Goal: Transaction & Acquisition: Book appointment/travel/reservation

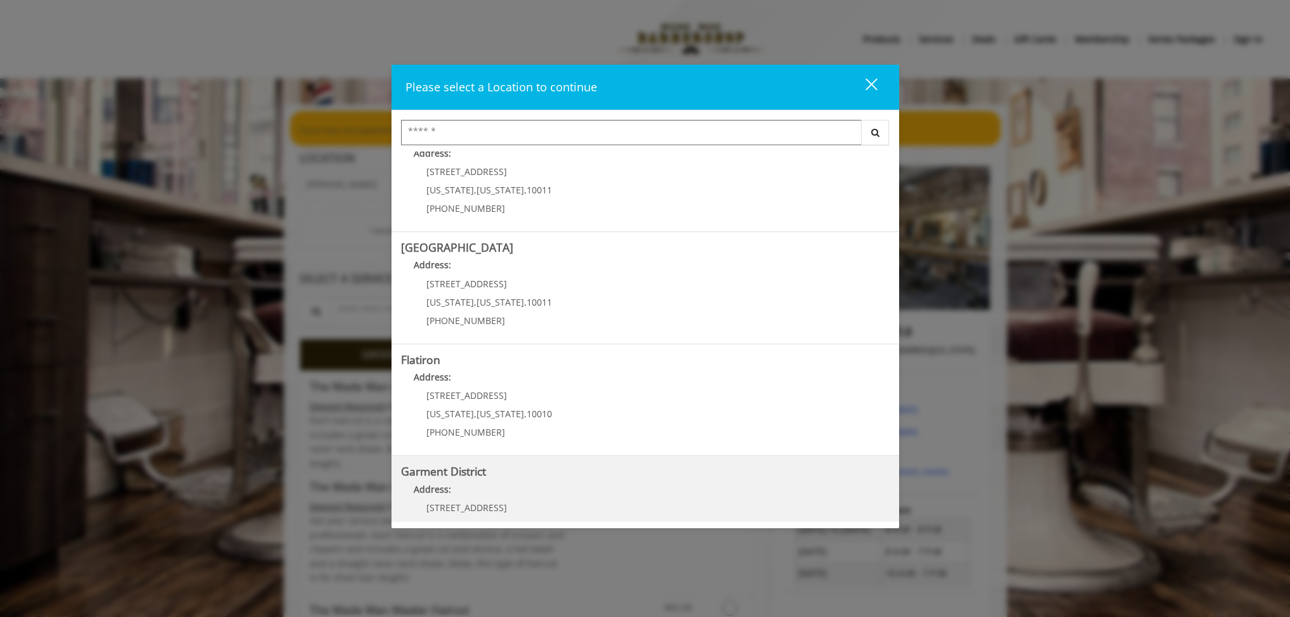
scroll to position [190, 0]
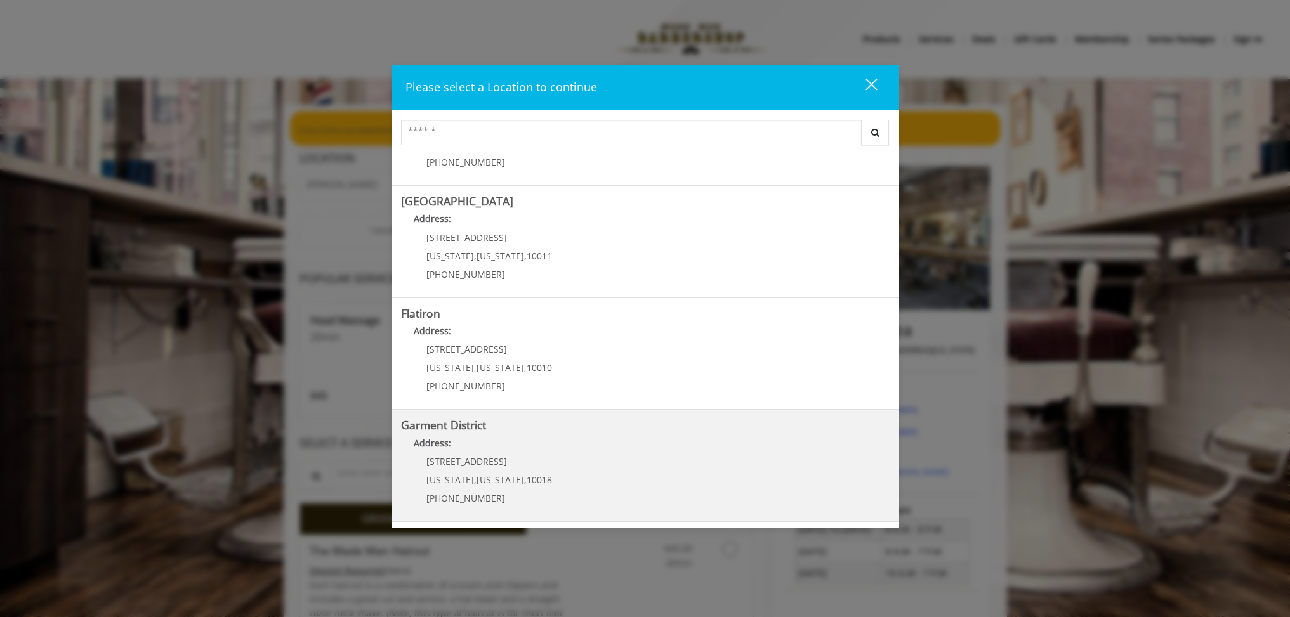
click at [507, 444] on District "Address:" at bounding box center [645, 446] width 488 height 20
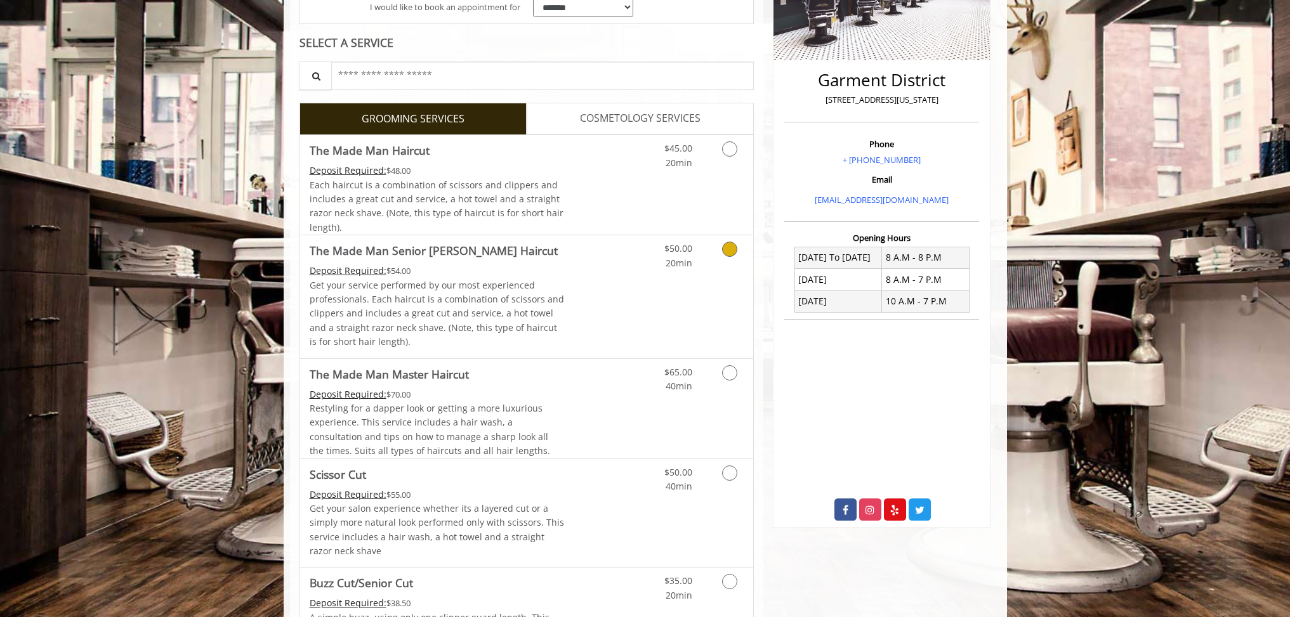
scroll to position [358, 0]
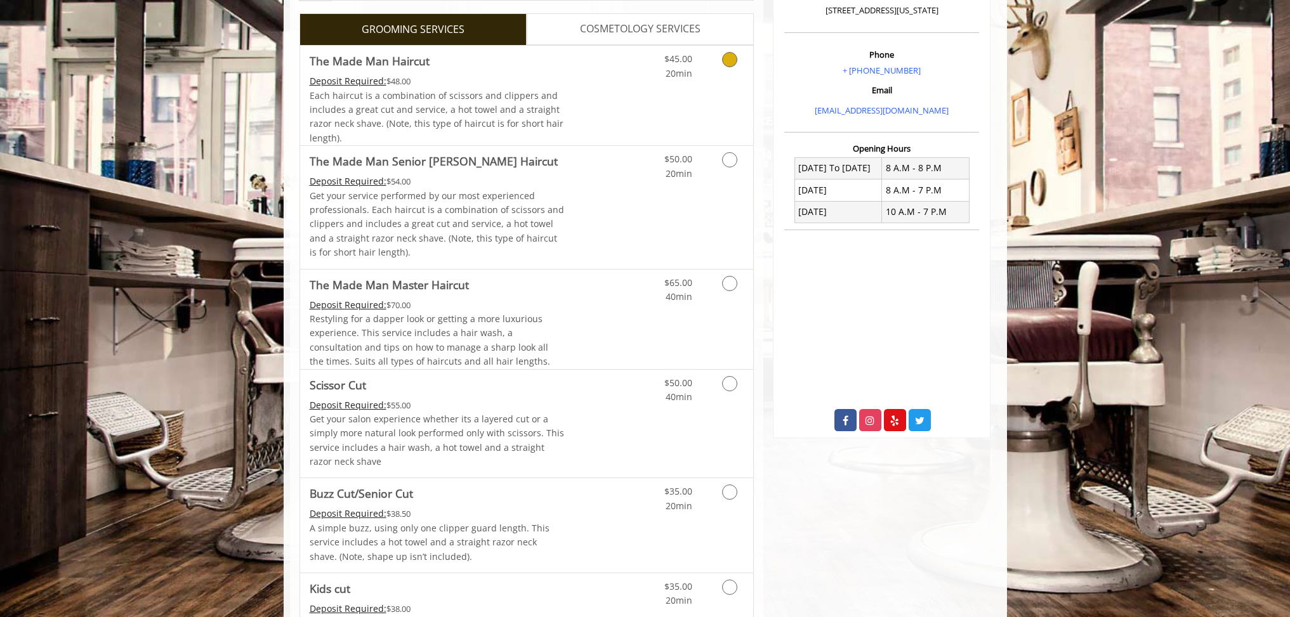
click at [727, 62] on icon "Grooming services" at bounding box center [729, 59] width 15 height 15
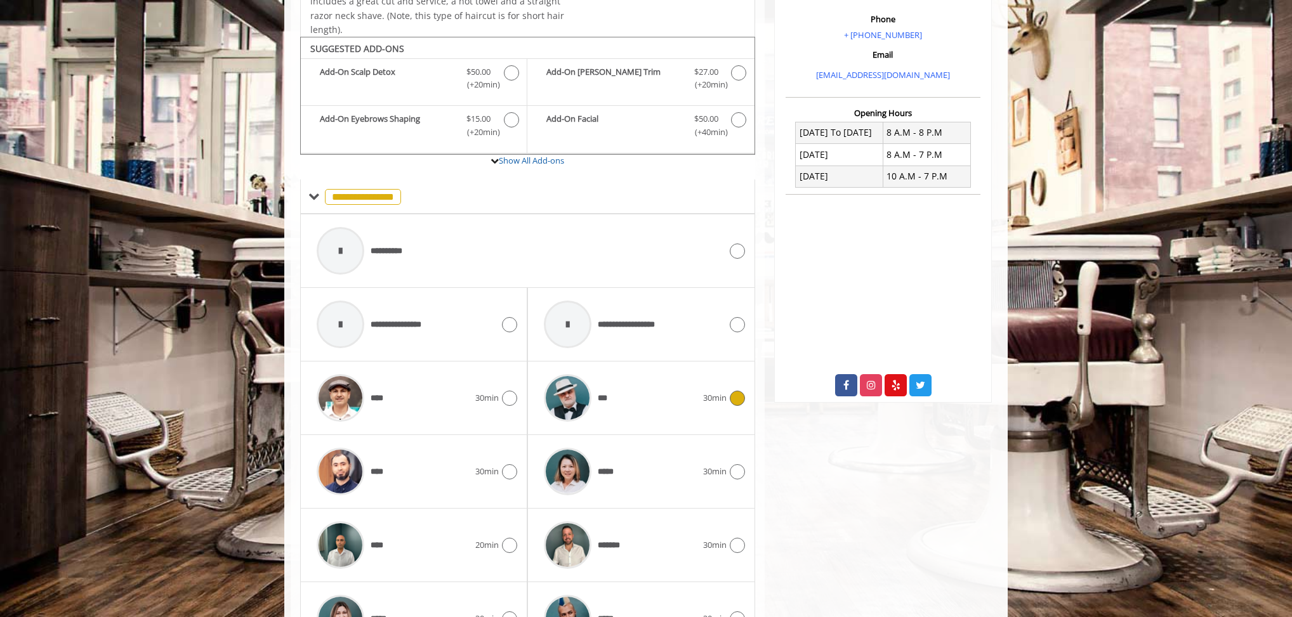
scroll to position [430, 0]
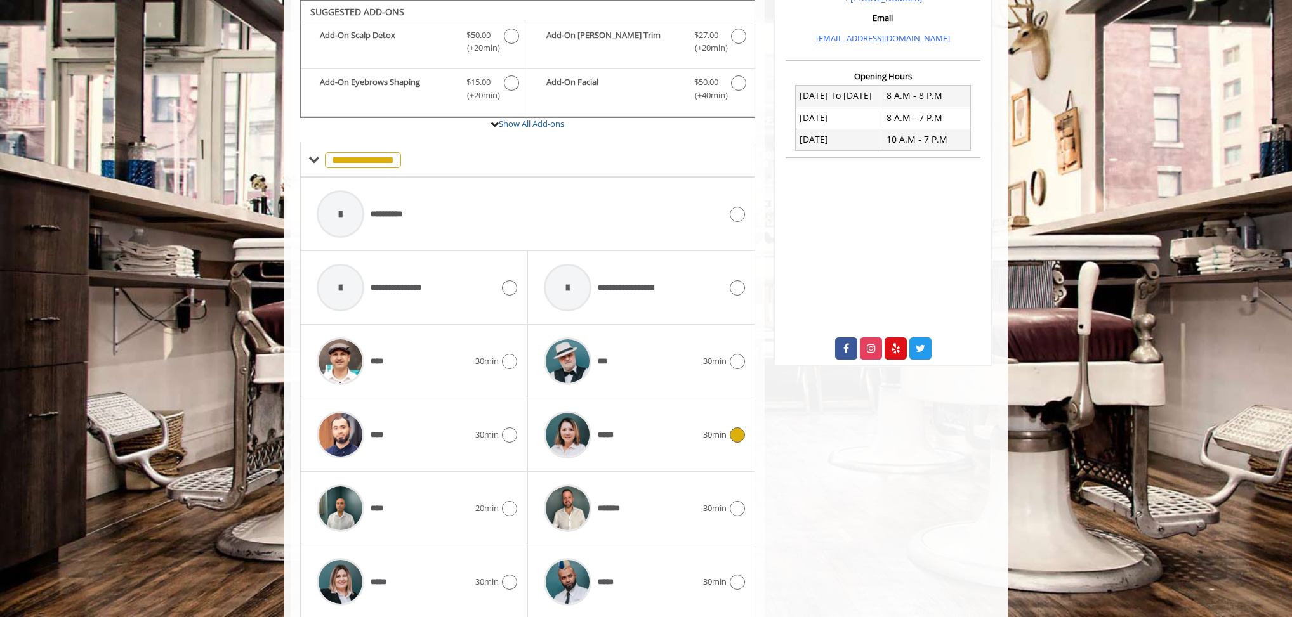
click at [737, 431] on icon at bounding box center [737, 435] width 15 height 15
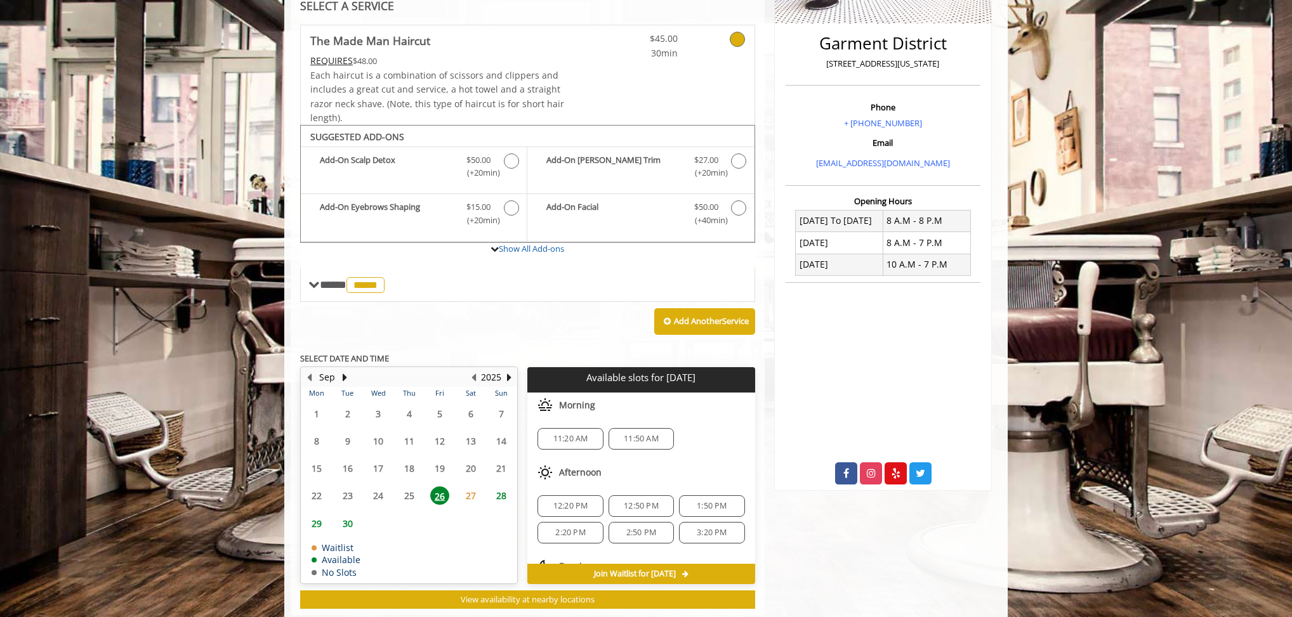
scroll to position [334, 0]
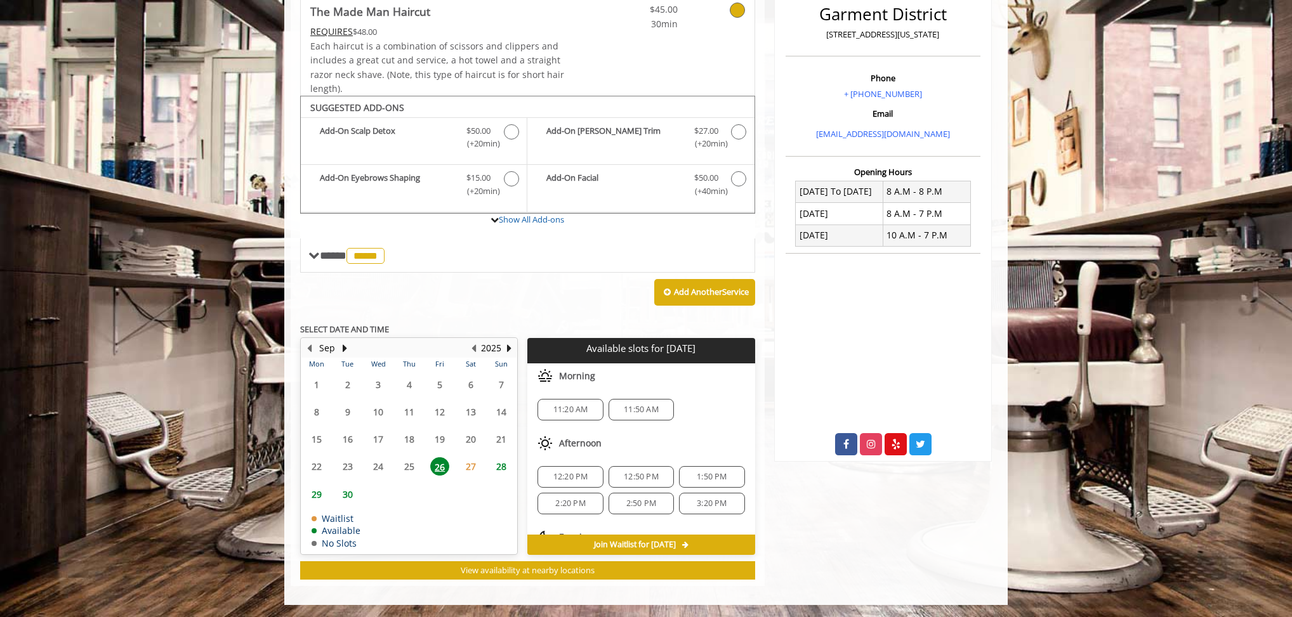
click at [314, 492] on span "29" at bounding box center [316, 494] width 19 height 18
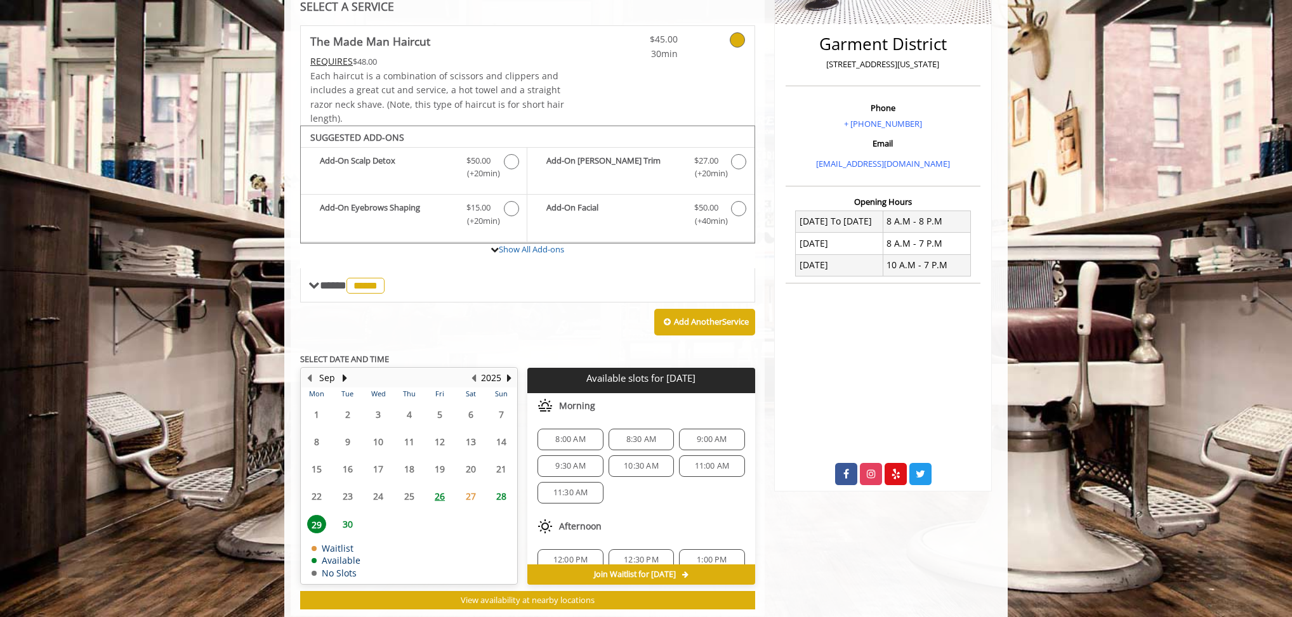
scroll to position [239, 0]
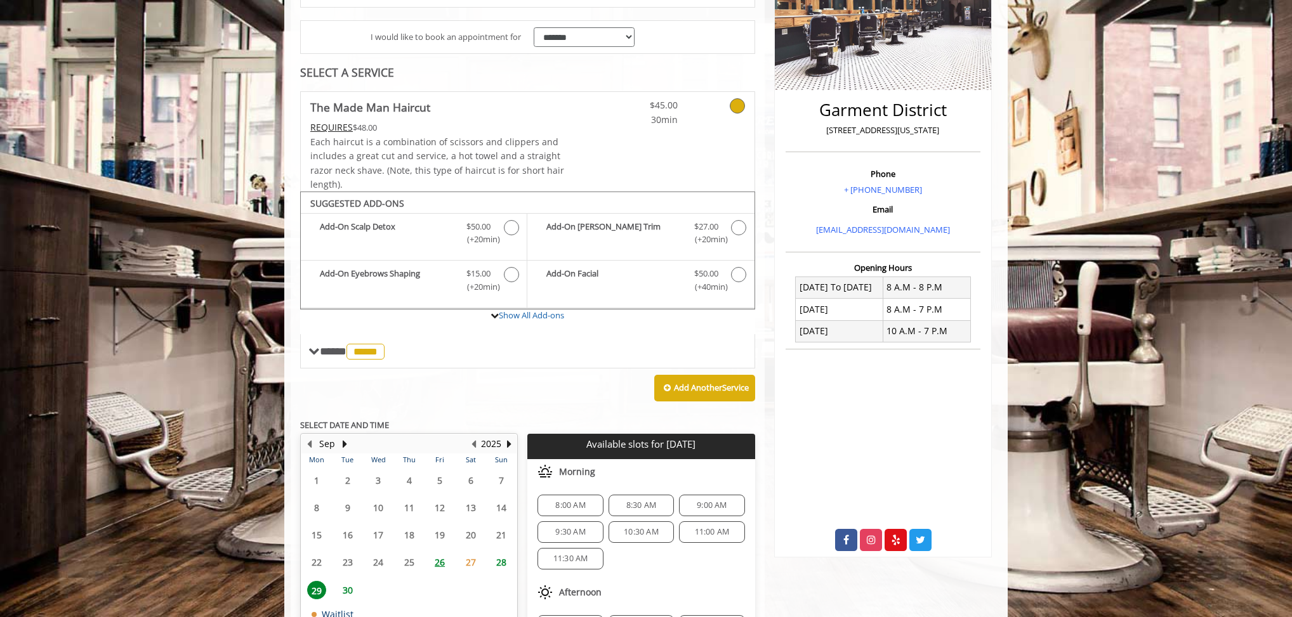
click at [502, 563] on span "28" at bounding box center [501, 562] width 19 height 18
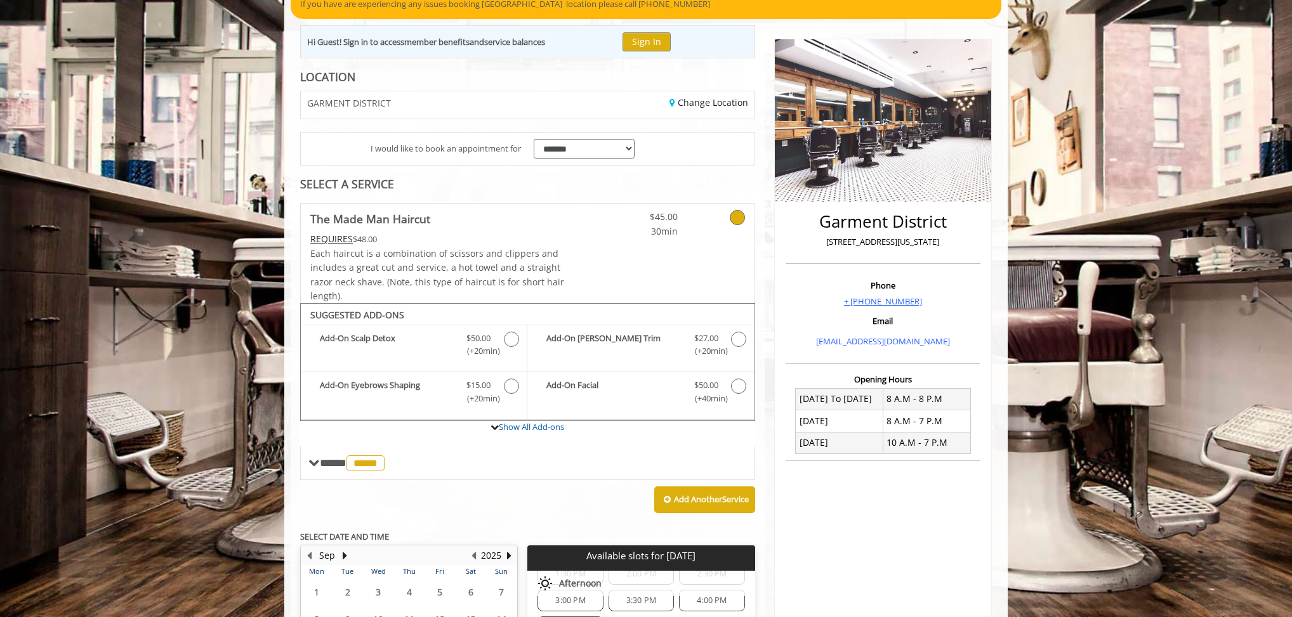
scroll to position [0, 0]
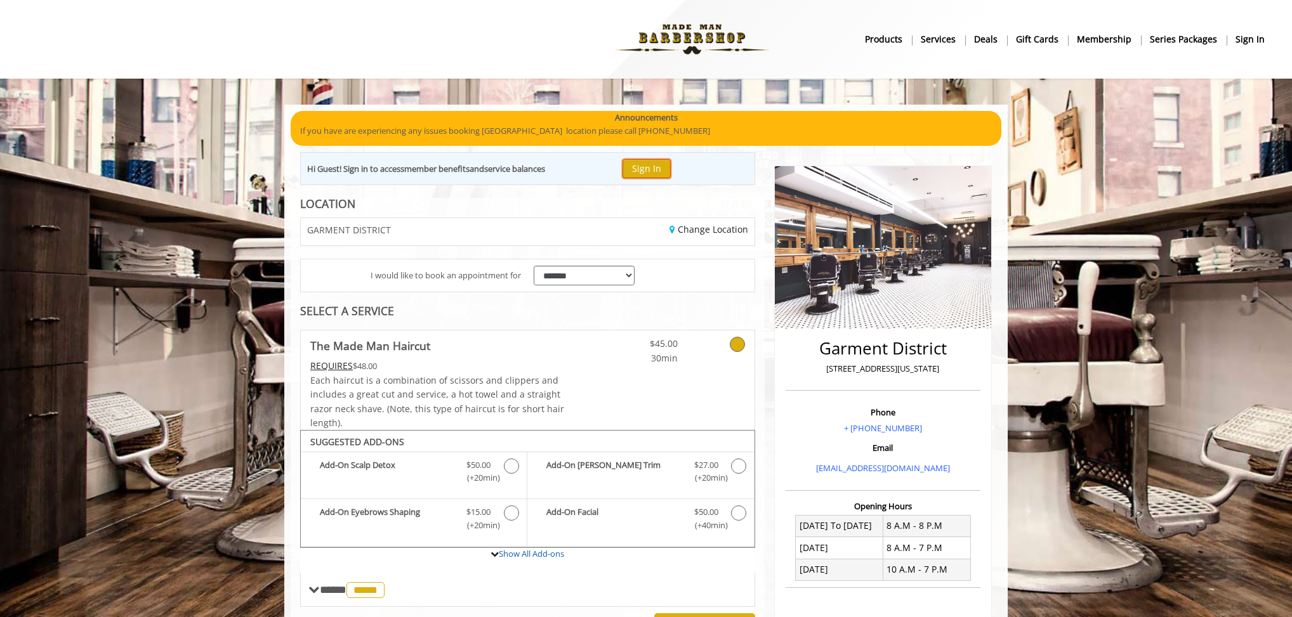
click at [651, 171] on button "Sign In" at bounding box center [646, 168] width 48 height 18
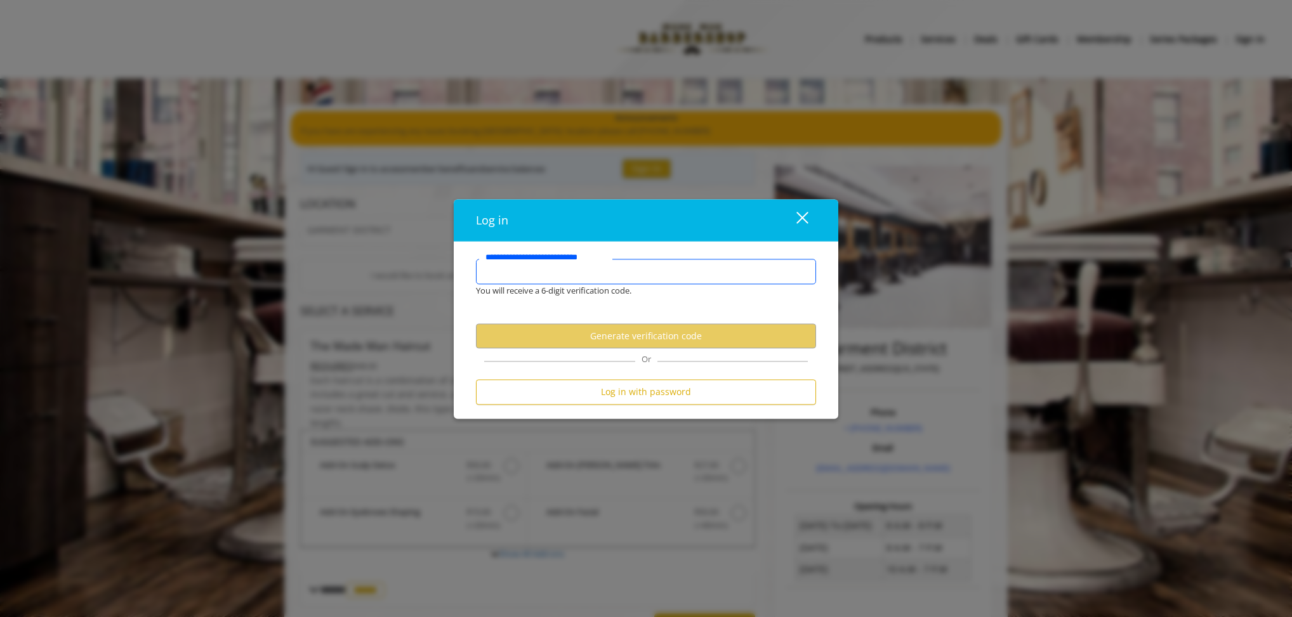
click at [502, 273] on input "**********" at bounding box center [646, 271] width 340 height 25
click at [502, 272] on input "**********" at bounding box center [646, 271] width 340 height 25
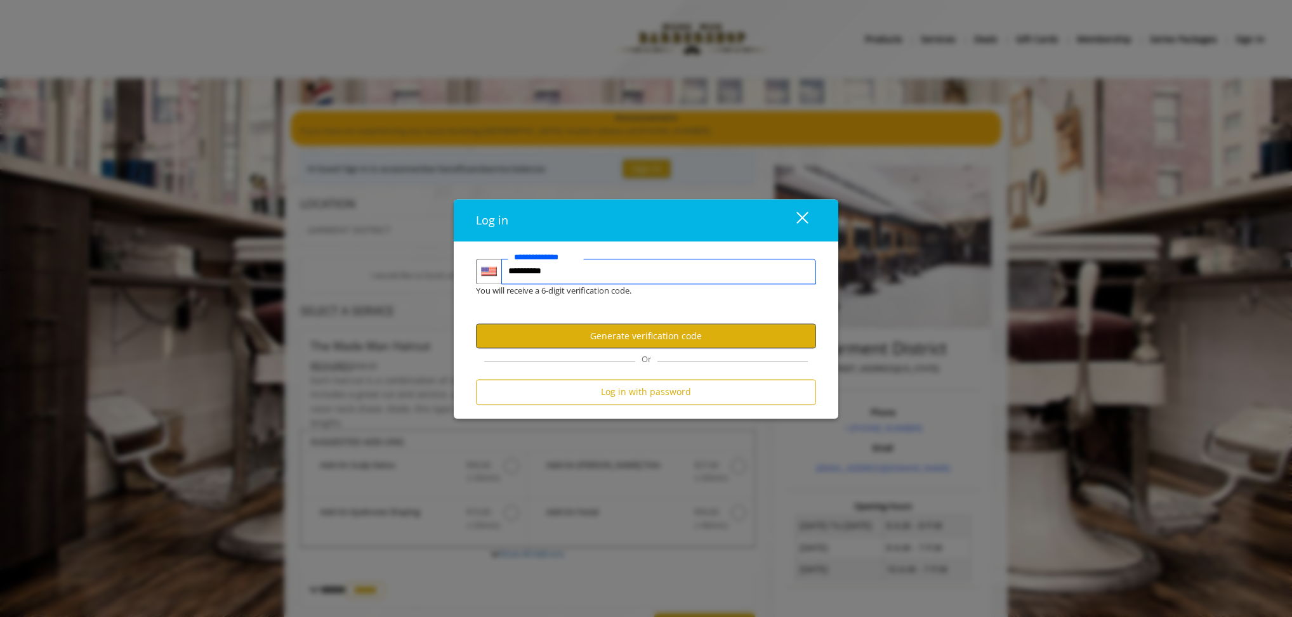
type input "**********"
click at [666, 335] on button "Generate verification code" at bounding box center [646, 336] width 340 height 25
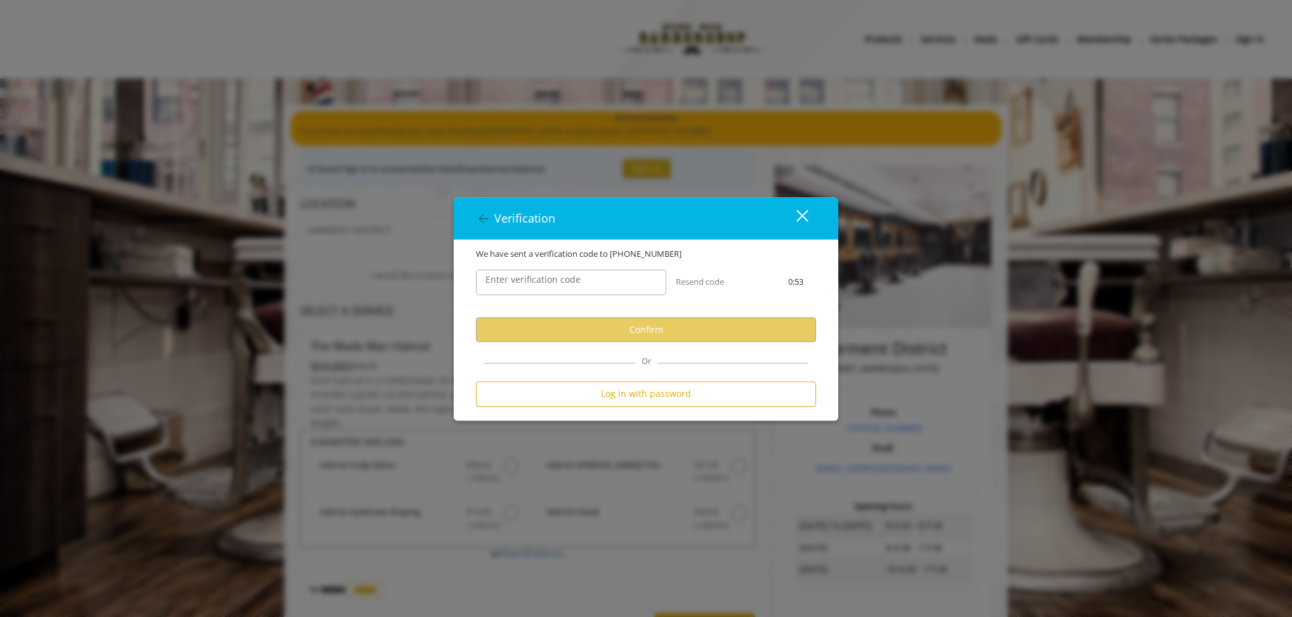
click at [515, 283] on label "Enter verification code" at bounding box center [533, 280] width 108 height 14
click at [515, 283] on input "Enter verification code" at bounding box center [571, 282] width 190 height 25
drag, startPoint x: 805, startPoint y: 217, endPoint x: 803, endPoint y: 224, distance: 7.2
click at [805, 218] on div "close" at bounding box center [794, 218] width 25 height 19
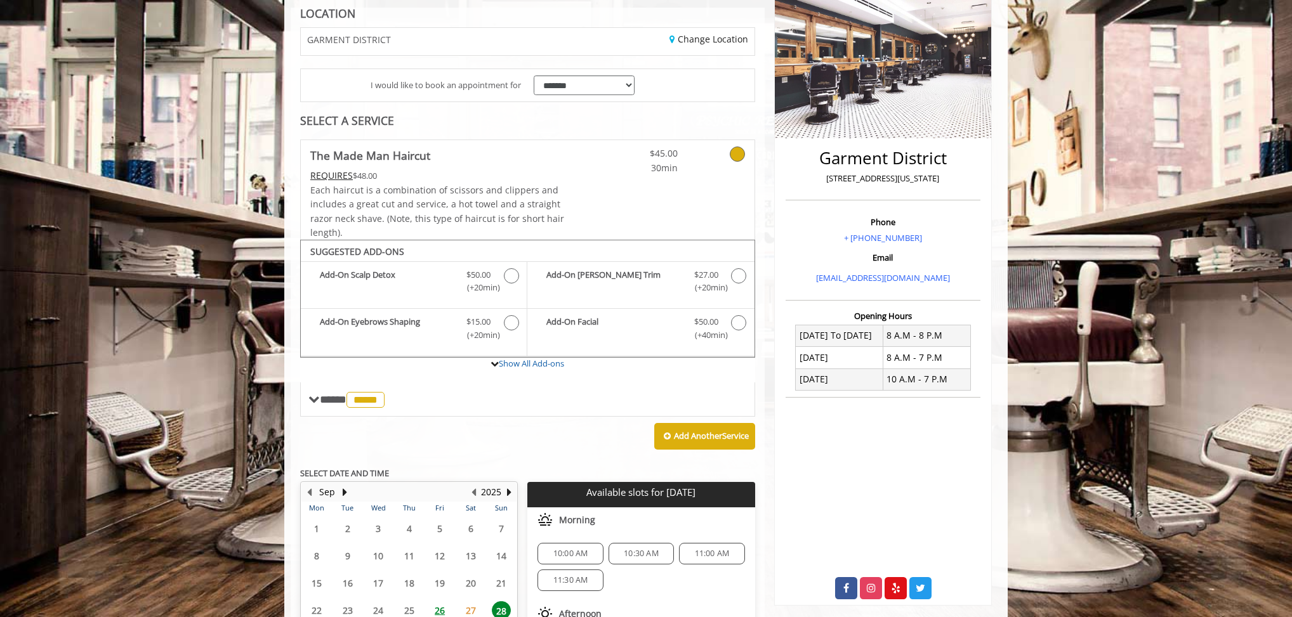
scroll to position [334, 0]
